Goal: Task Accomplishment & Management: Manage account settings

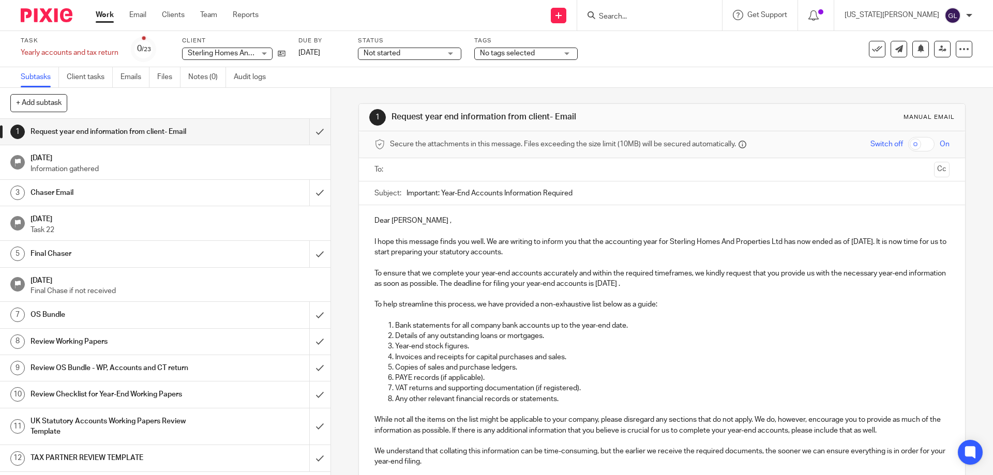
click at [666, 14] on input "Search" at bounding box center [644, 16] width 93 height 9
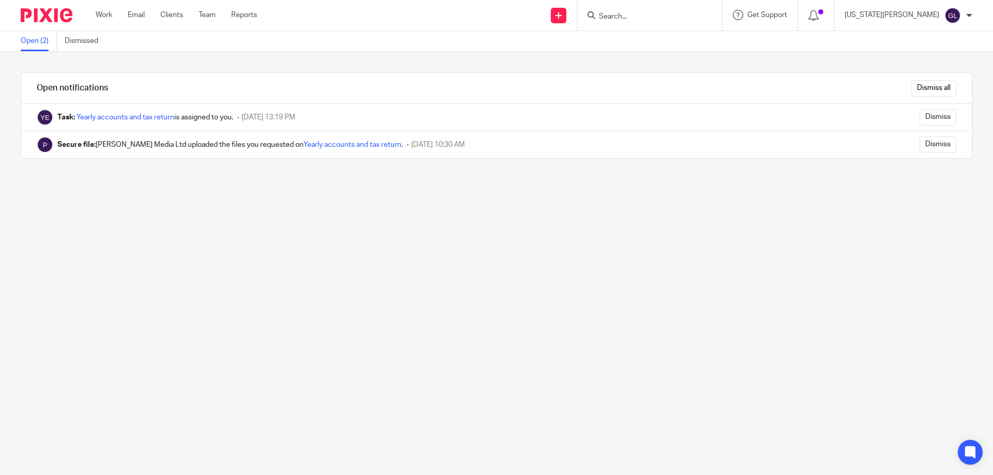
click at [668, 21] on input "Search" at bounding box center [644, 16] width 93 height 9
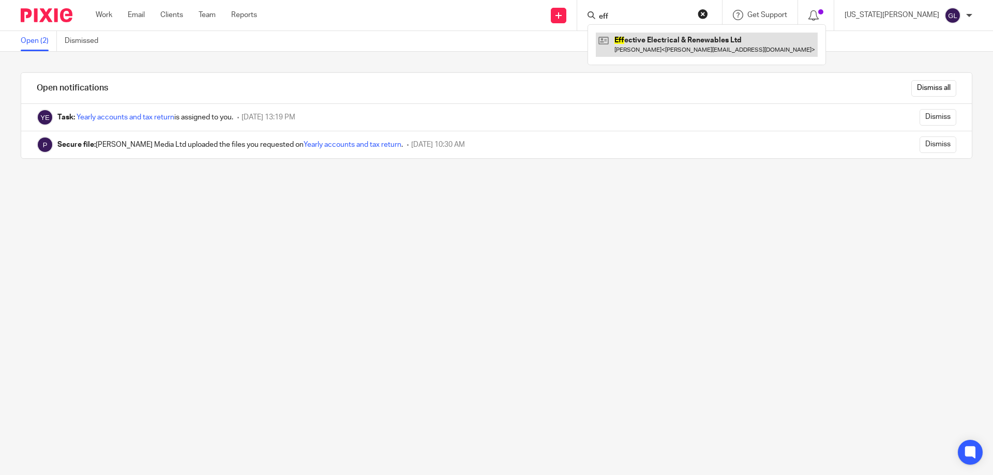
type input "eff"
click at [699, 46] on link at bounding box center [707, 45] width 222 height 24
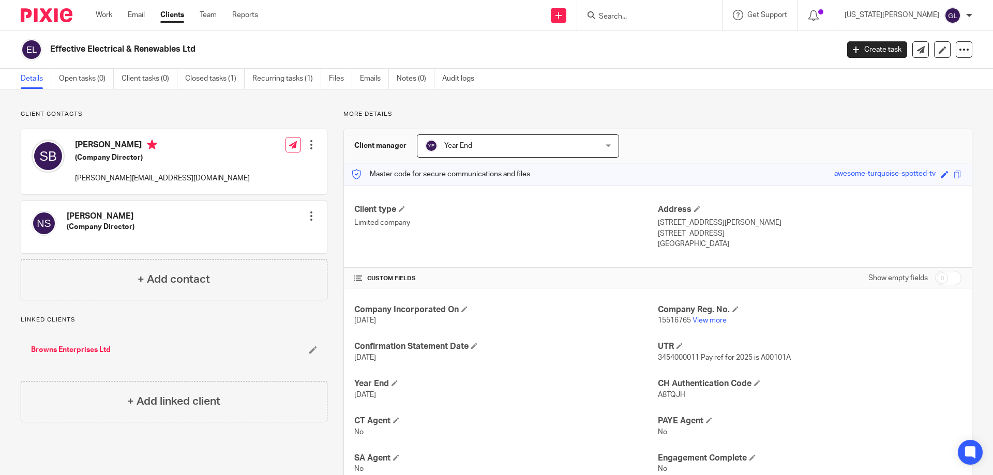
click at [673, 14] on input "Search" at bounding box center [644, 16] width 93 height 9
type input "opul"
click at [697, 49] on div "Opul ence Energy And Renewables Ltd" at bounding box center [672, 40] width 168 height 32
click at [735, 40] on link at bounding box center [672, 41] width 152 height 16
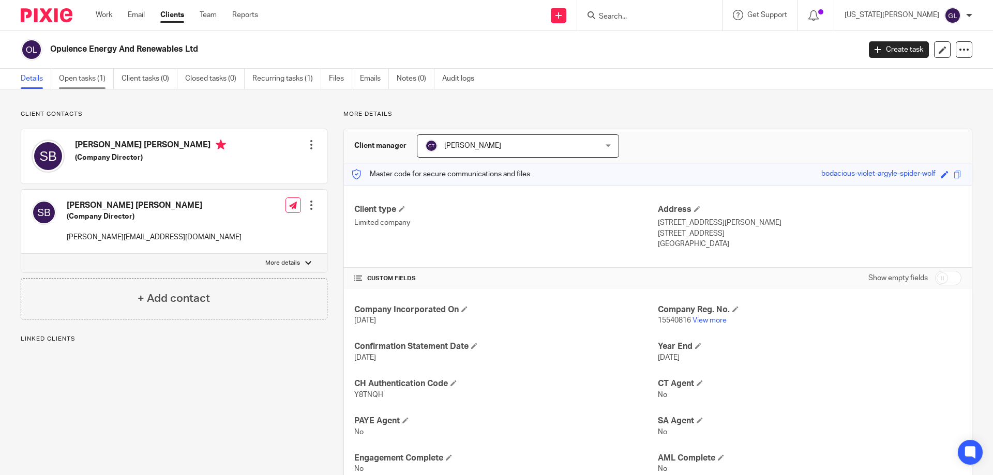
click at [89, 74] on link "Open tasks (1)" at bounding box center [86, 79] width 55 height 20
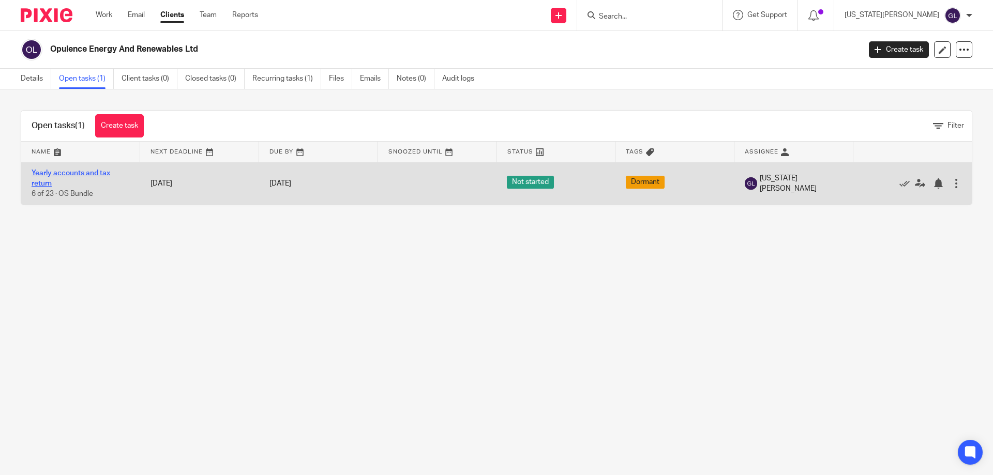
click at [58, 175] on link "Yearly accounts and tax return" at bounding box center [71, 179] width 79 height 18
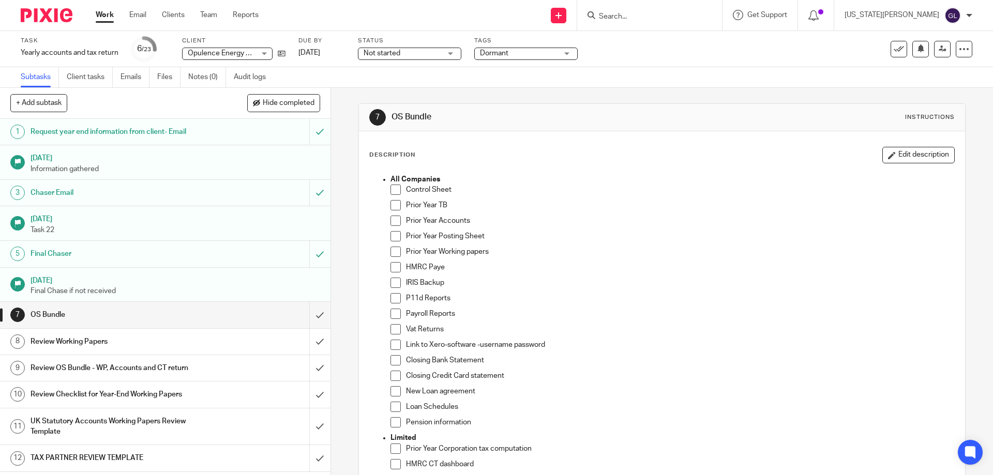
click at [508, 53] on span "Dormant" at bounding box center [494, 53] width 28 height 7
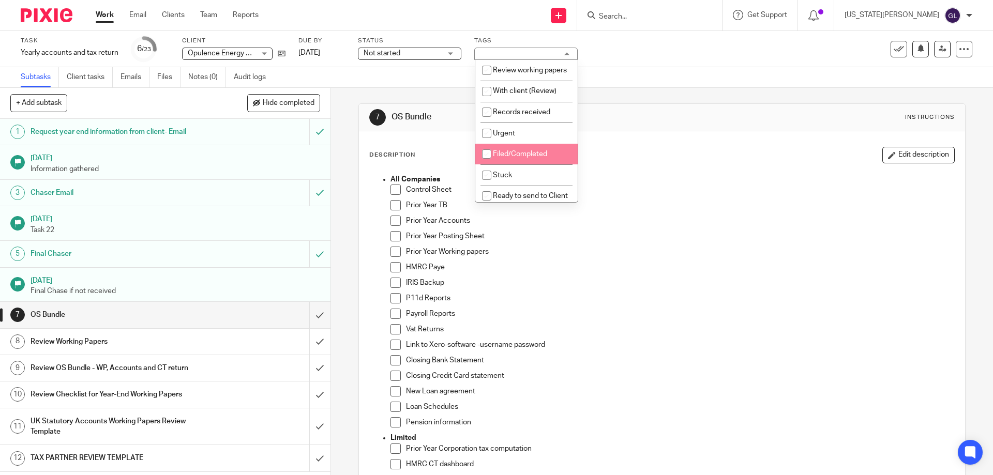
click at [531, 158] on span "Filed/Completed" at bounding box center [520, 154] width 54 height 7
checkbox input "true"
click at [740, 70] on div "Subtasks Client tasks Emails Files Notes (0) Audit logs" at bounding box center [496, 77] width 993 height 21
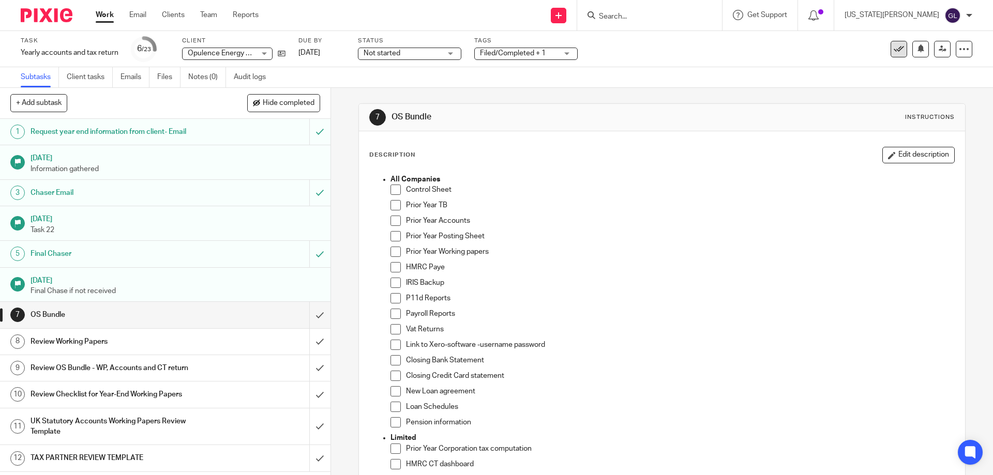
click at [896, 49] on icon at bounding box center [899, 49] width 10 height 10
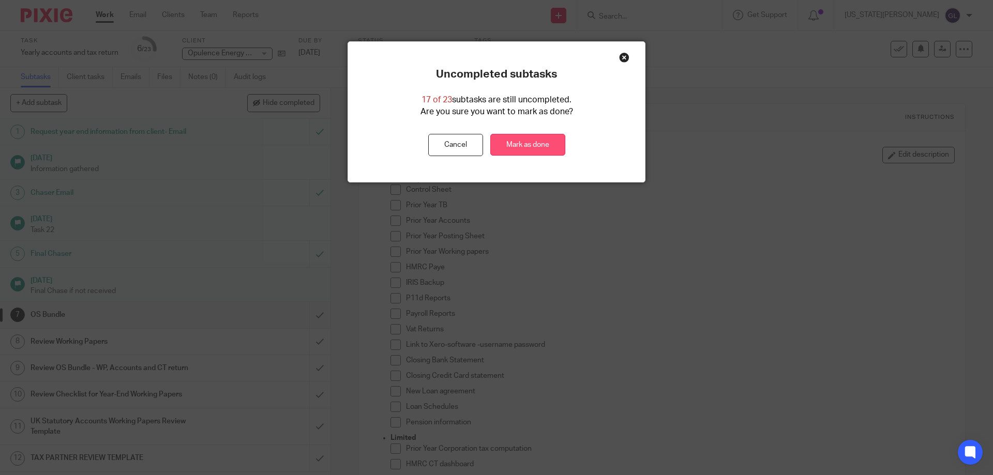
click at [524, 142] on link "Mark as done" at bounding box center [527, 145] width 75 height 22
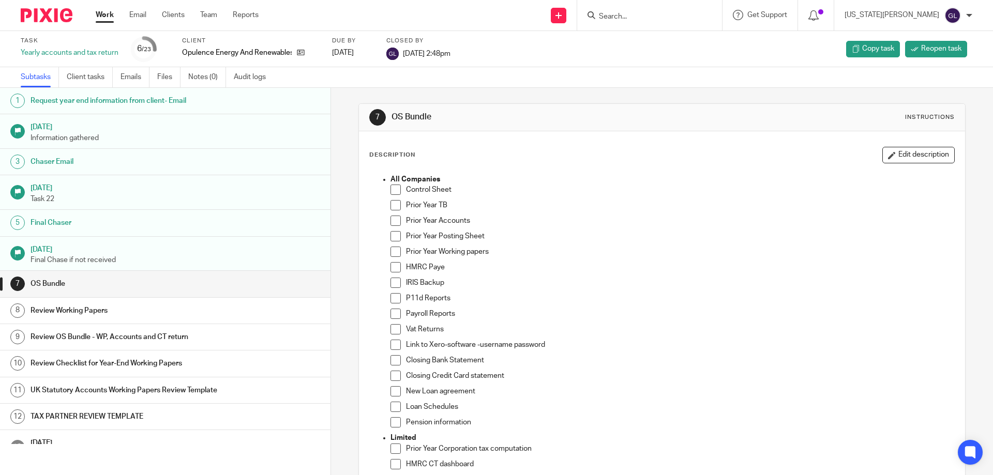
click at [667, 9] on form at bounding box center [653, 15] width 110 height 13
click at [667, 11] on form at bounding box center [653, 15] width 110 height 13
click at [660, 20] on input "Search" at bounding box center [644, 16] width 93 height 9
type input "78"
click at [685, 42] on link at bounding box center [668, 41] width 145 height 16
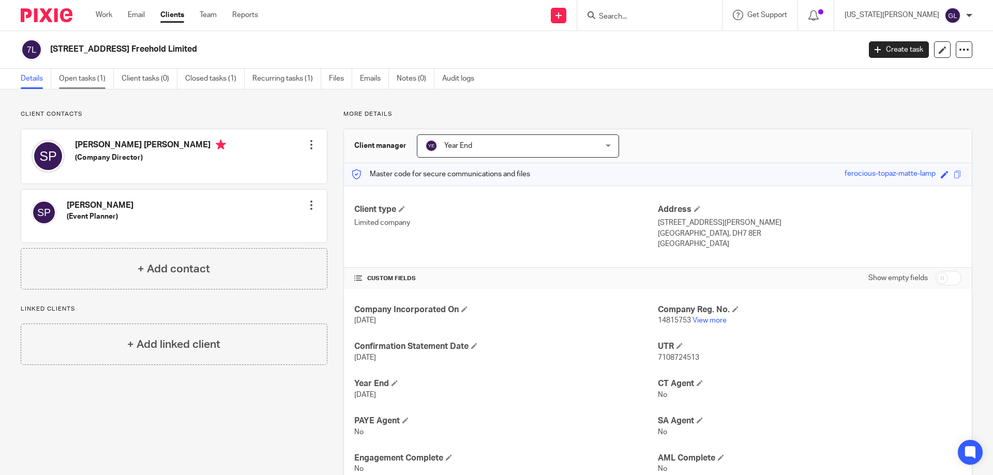
click at [92, 81] on link "Open tasks (1)" at bounding box center [86, 79] width 55 height 20
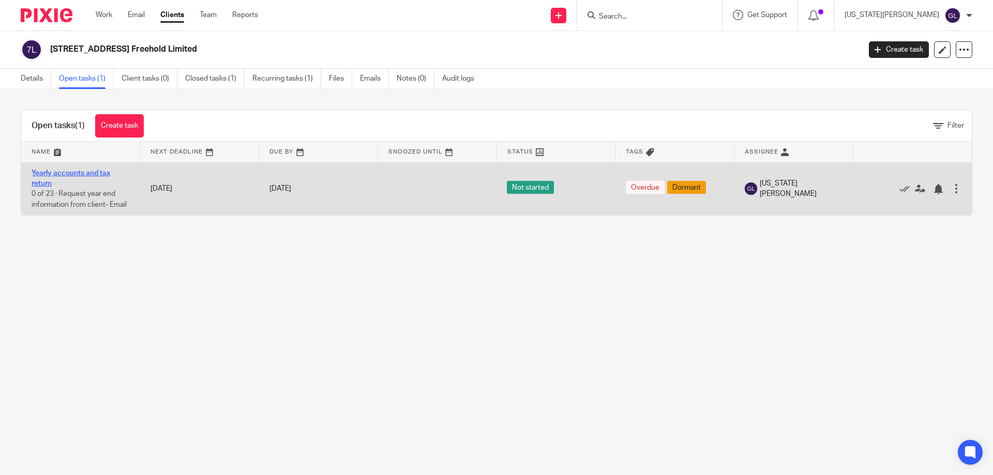
click at [96, 174] on link "Yearly accounts and tax return" at bounding box center [71, 179] width 79 height 18
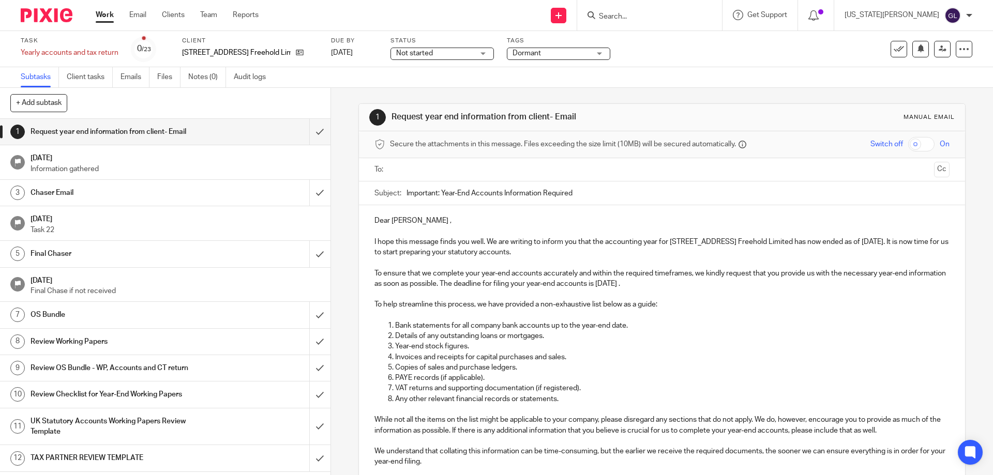
click at [567, 53] on span "Dormant" at bounding box center [552, 53] width 78 height 11
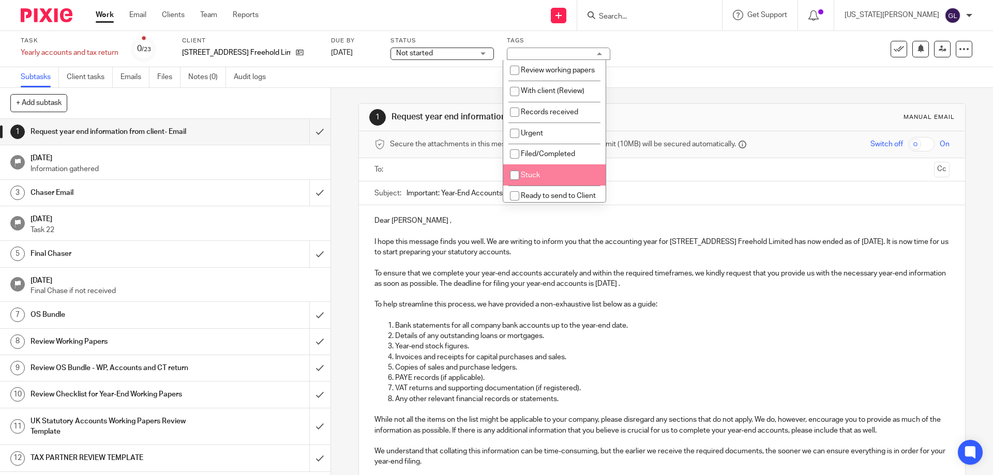
scroll to position [52, 0]
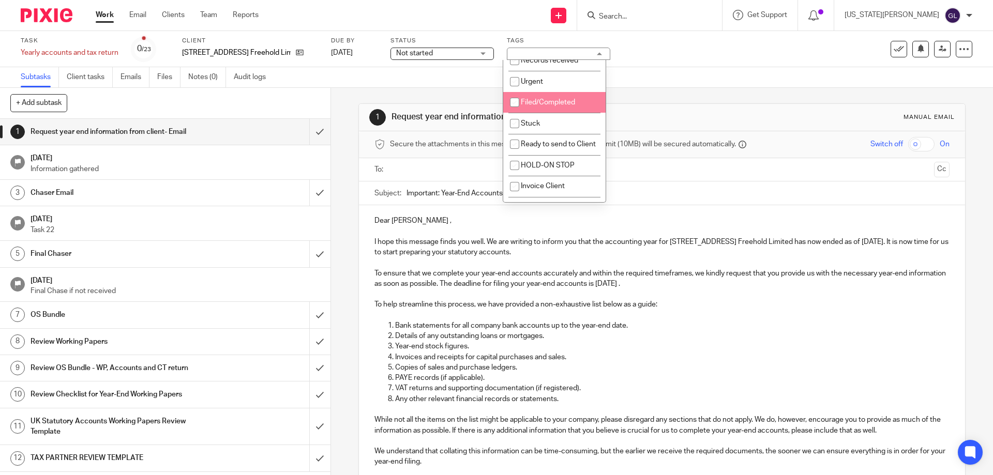
click at [553, 106] on span "Filed/Completed" at bounding box center [548, 102] width 54 height 7
checkbox input "true"
click at [752, 88] on div "1 Request year end information from client- Email Manual email Secure the attac…" at bounding box center [662, 406] width 607 height 637
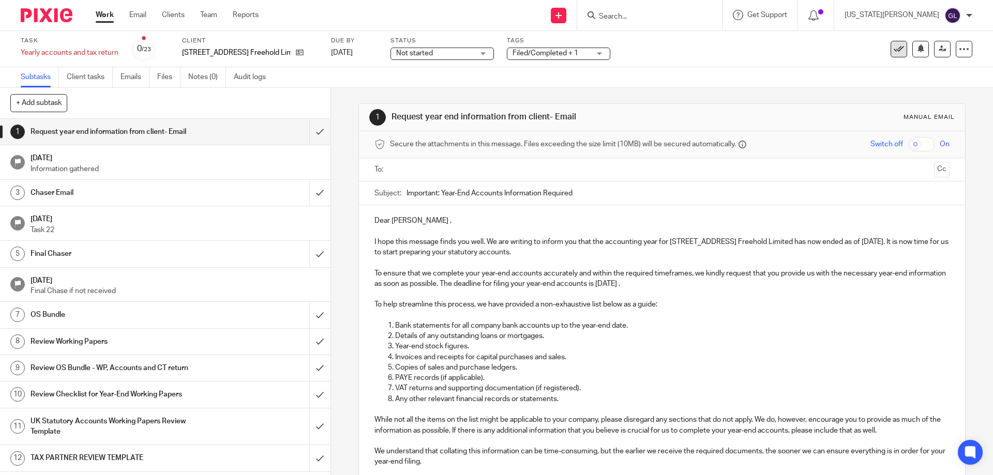
click at [895, 46] on icon at bounding box center [899, 49] width 10 height 10
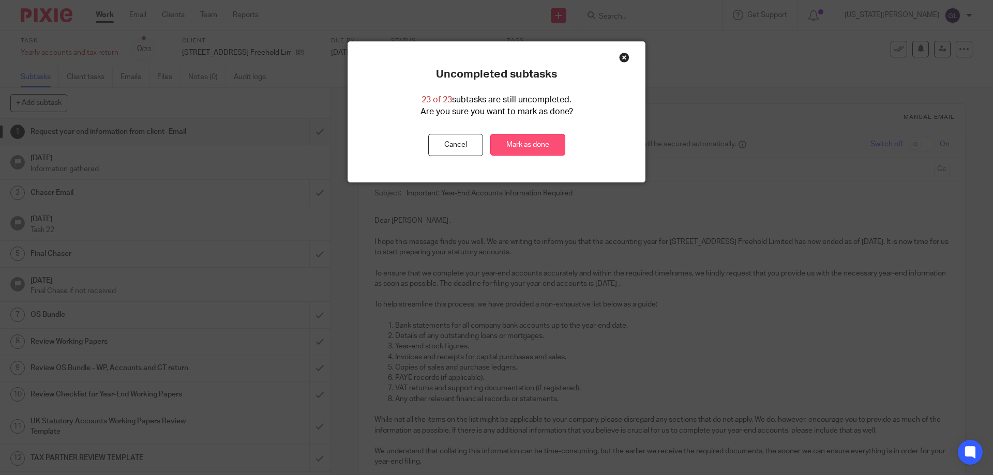
click at [527, 145] on link "Mark as done" at bounding box center [527, 145] width 75 height 22
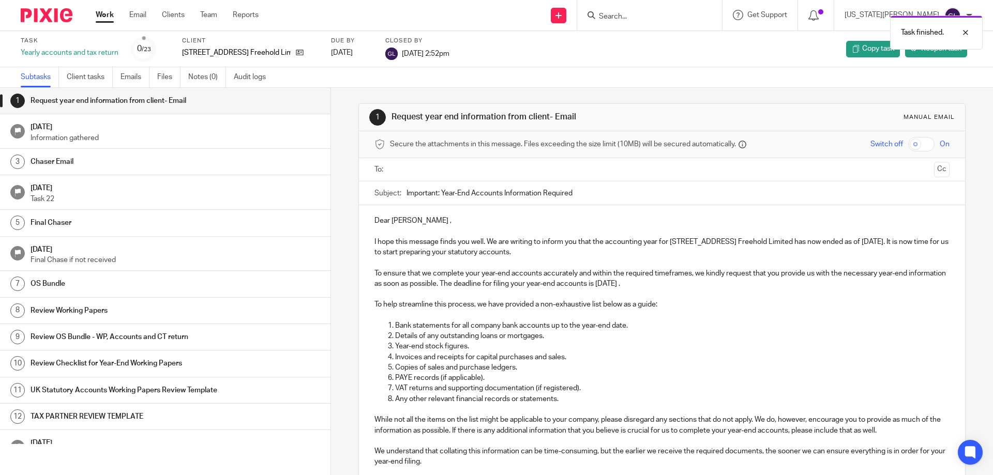
click at [865, 15] on div "Task finished." at bounding box center [740, 29] width 486 height 39
click at [862, 16] on div "Task finished." at bounding box center [740, 29] width 486 height 39
click at [819, 12] on icon at bounding box center [814, 15] width 10 height 10
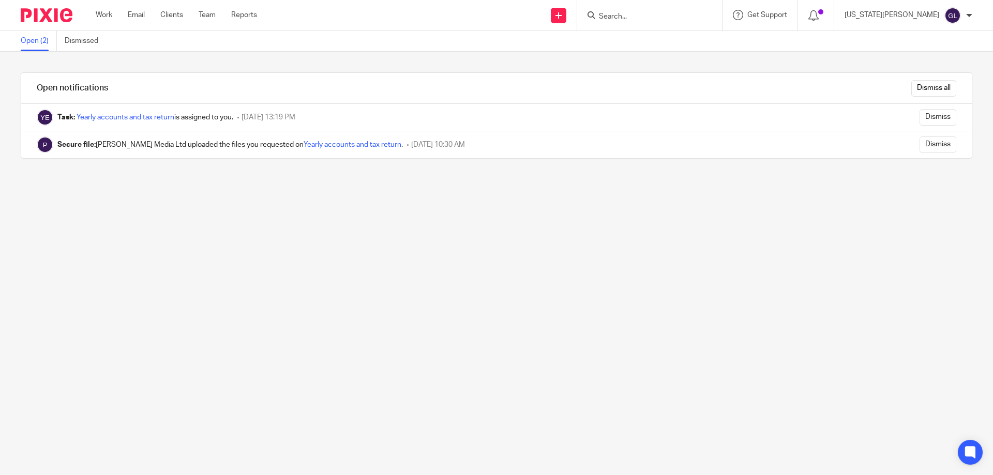
click at [292, 193] on div "Open notifications Dismiss all Task: Yearly accounts and tax return is assigned…" at bounding box center [496, 264] width 993 height 424
